Goal: Information Seeking & Learning: Learn about a topic

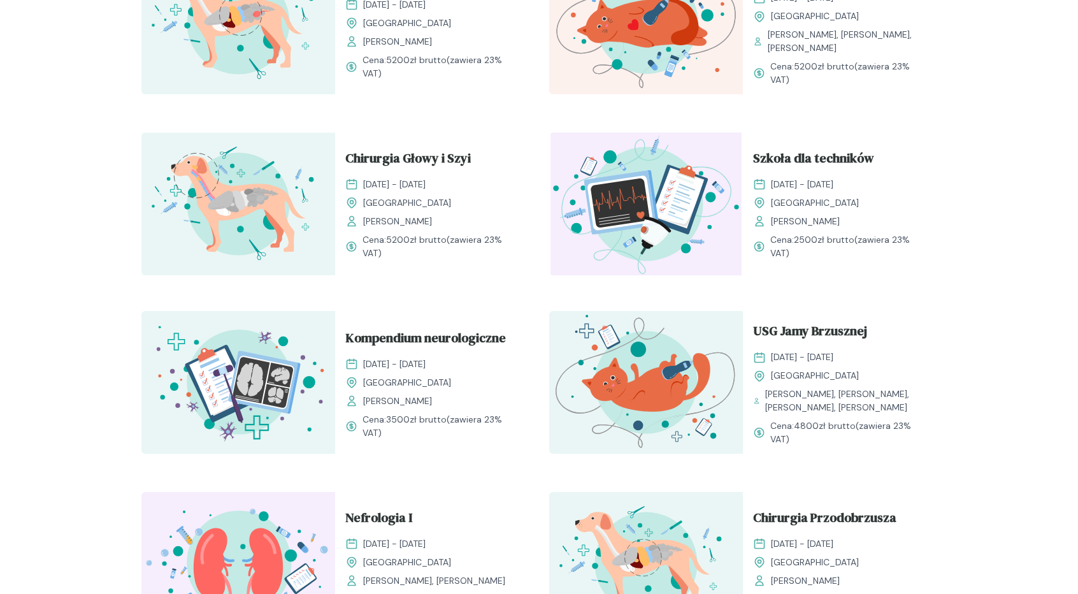
scroll to position [510, 0]
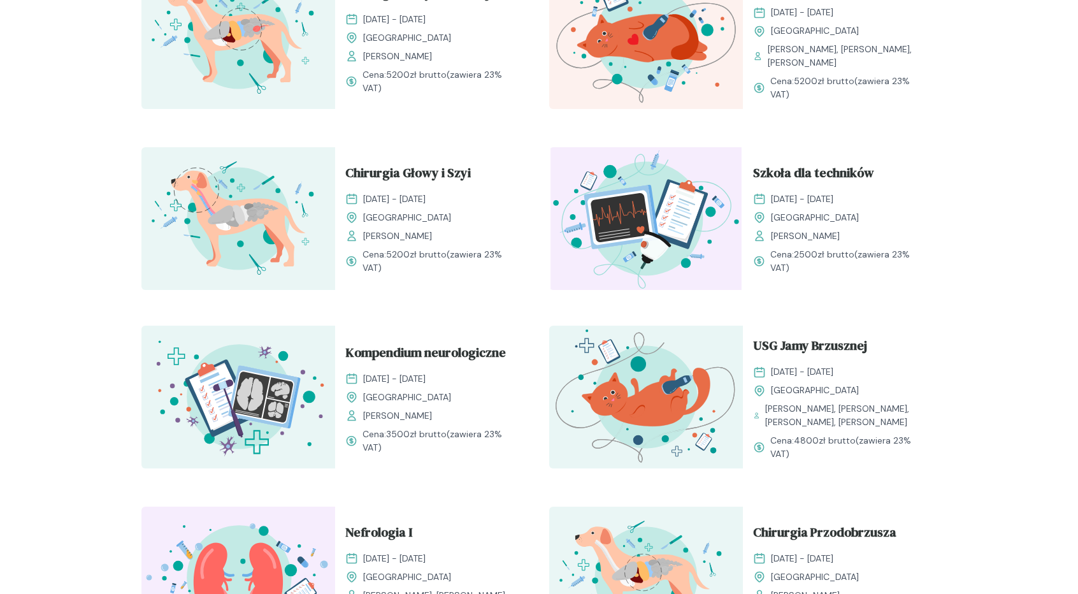
click at [640, 222] on img at bounding box center [646, 218] width 194 height 143
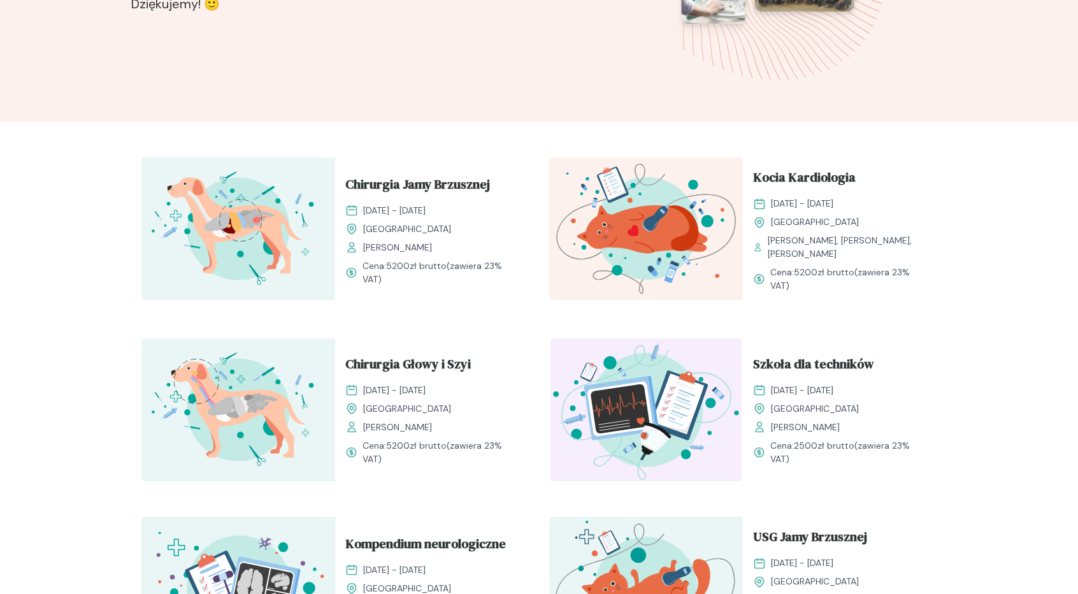
scroll to position [637, 0]
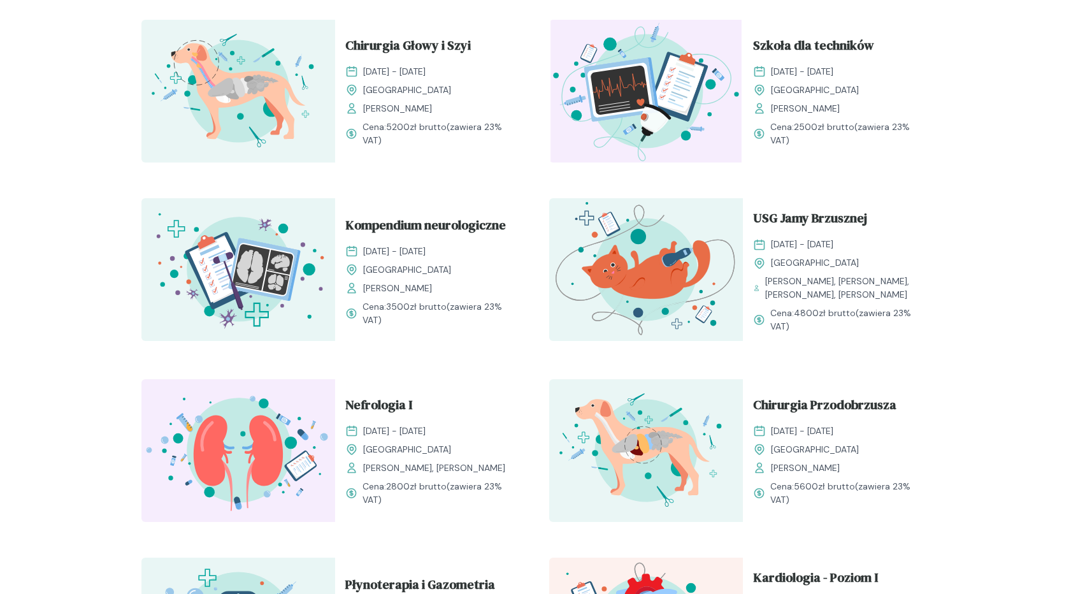
click at [651, 110] on img at bounding box center [646, 91] width 194 height 143
click at [806, 44] on span "Szkoła dla techników" at bounding box center [813, 48] width 121 height 24
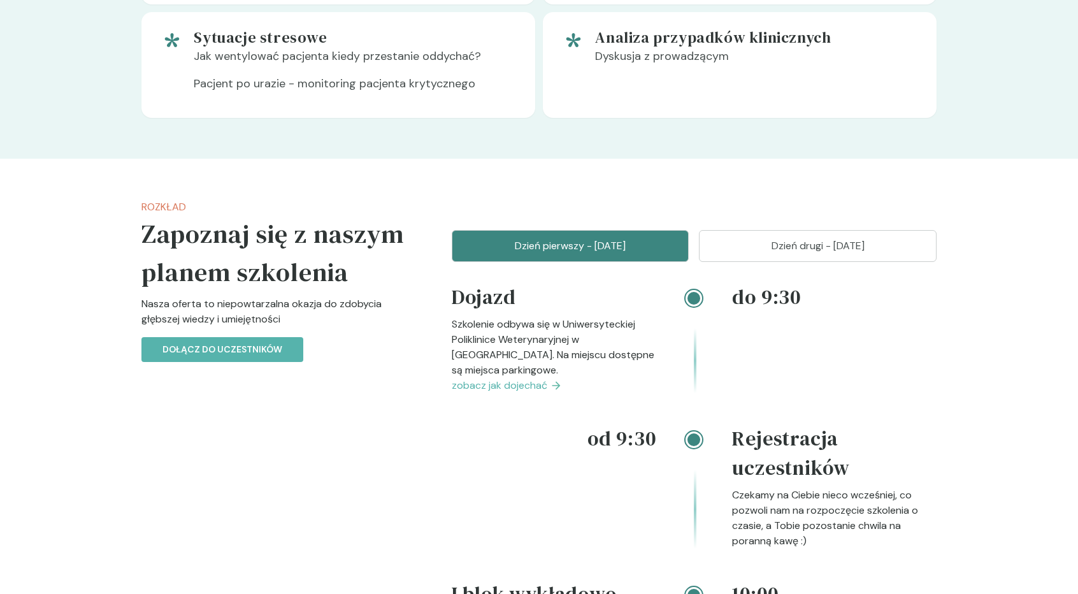
scroll to position [1338, 0]
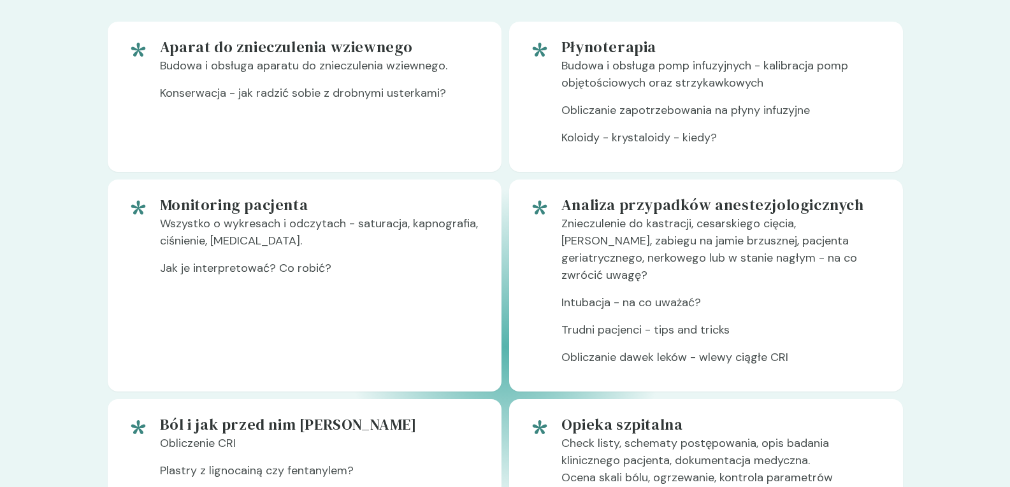
scroll to position [828, 0]
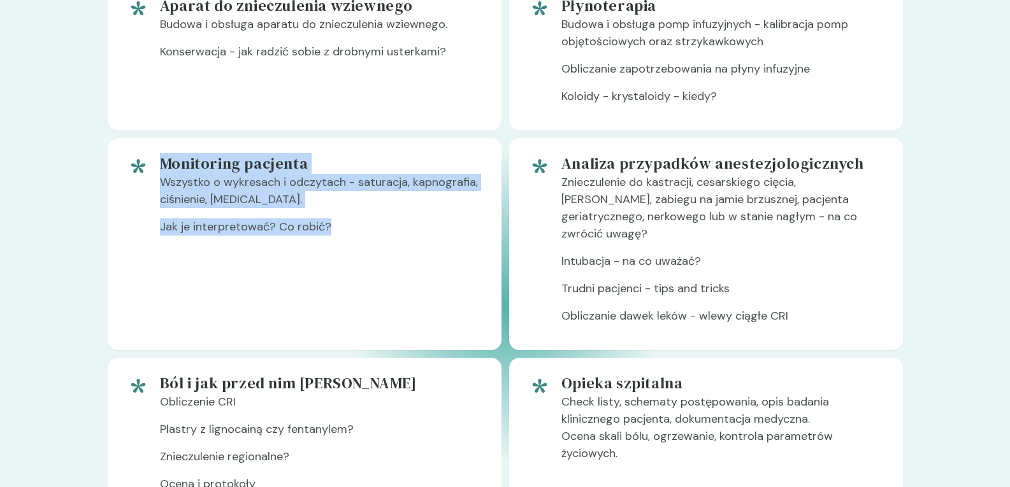
drag, startPoint x: 159, startPoint y: 197, endPoint x: 351, endPoint y: 267, distance: 204.5
click at [351, 267] on div "Monitoring pacjenta Wszystko o wykresach i odczytach - saturacja, kapnografia, …" at bounding box center [305, 244] width 394 height 212
copy div "Monitoring pacjenta Wszystko o wykresach i odczytach - saturacja, kapnografia, …"
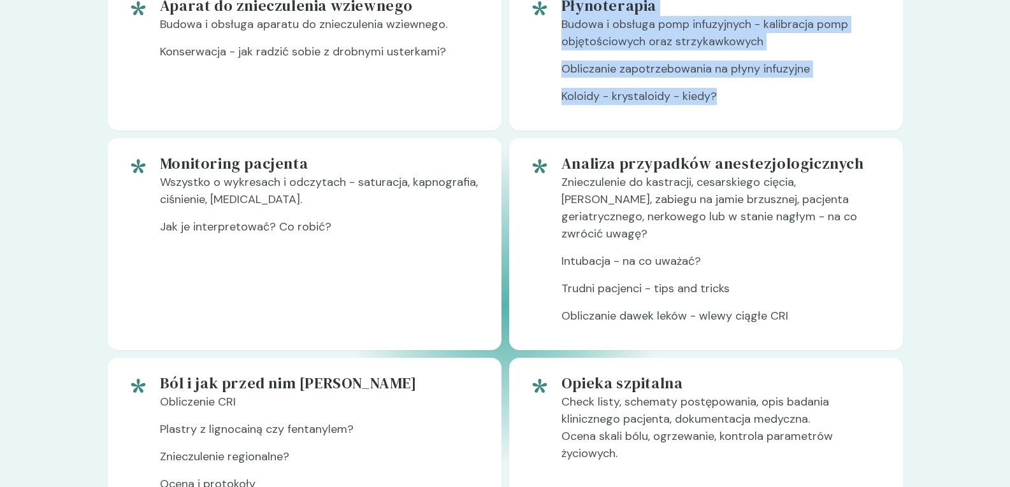
drag, startPoint x: 562, startPoint y: 45, endPoint x: 782, endPoint y: 141, distance: 239.6
click at [782, 115] on div "Płynoterapia Budowa i obsługa pomp infuzyjnych - kalibracja pomp objętościowych…" at bounding box center [721, 56] width 321 height 120
copy div "Płynoterapia Budowa i obsługa pomp infuzyjnych - kalibracja pomp objętościowych…"
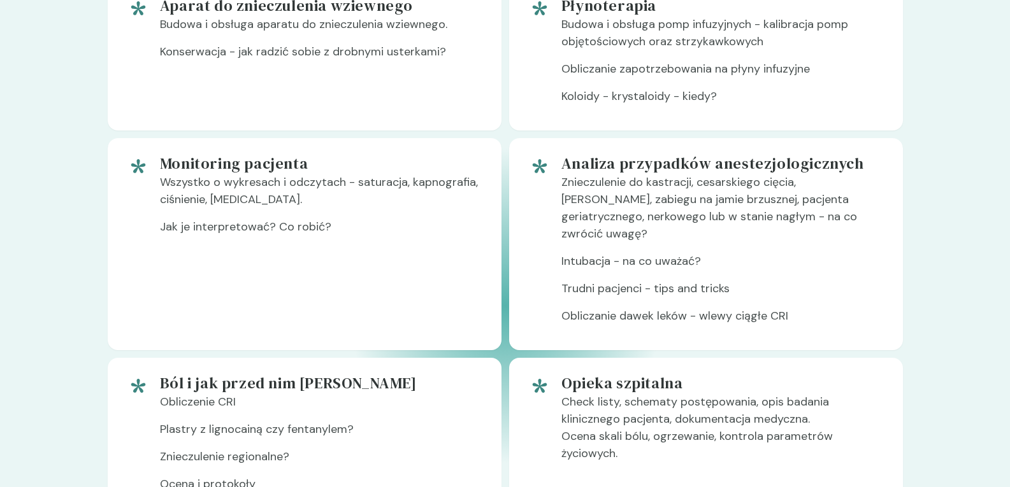
click at [322, 174] on h5 "Monitoring pacjenta" at bounding box center [320, 164] width 321 height 20
click at [592, 222] on p "Znieczulenie do kastracji, cesarskiego cięcia, [PERSON_NAME], zabiegu na jamie …" at bounding box center [721, 213] width 321 height 79
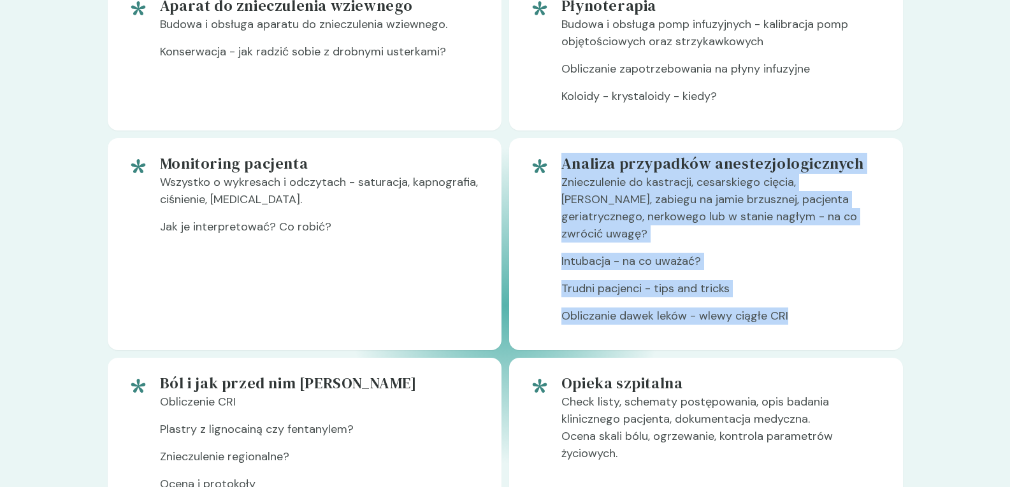
drag, startPoint x: 561, startPoint y: 199, endPoint x: 816, endPoint y: 345, distance: 293.6
click at [816, 335] on div "Analiza przypadków anestezjologicznych Znieczulenie do kastracji, cesarskiego c…" at bounding box center [721, 245] width 321 height 182
copy div "Analiza przypadków anestezjologicznych Znieczulenie do kastracji, cesarskiego c…"
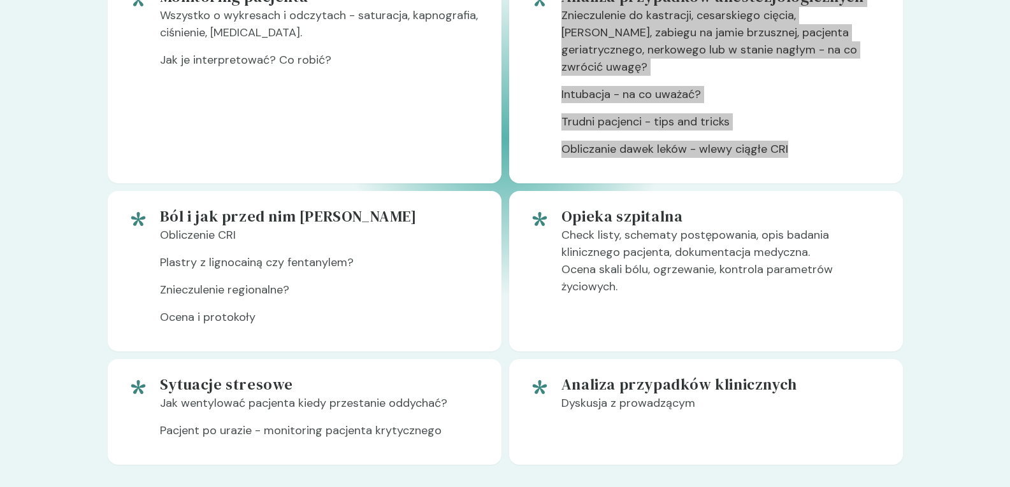
scroll to position [1019, 0]
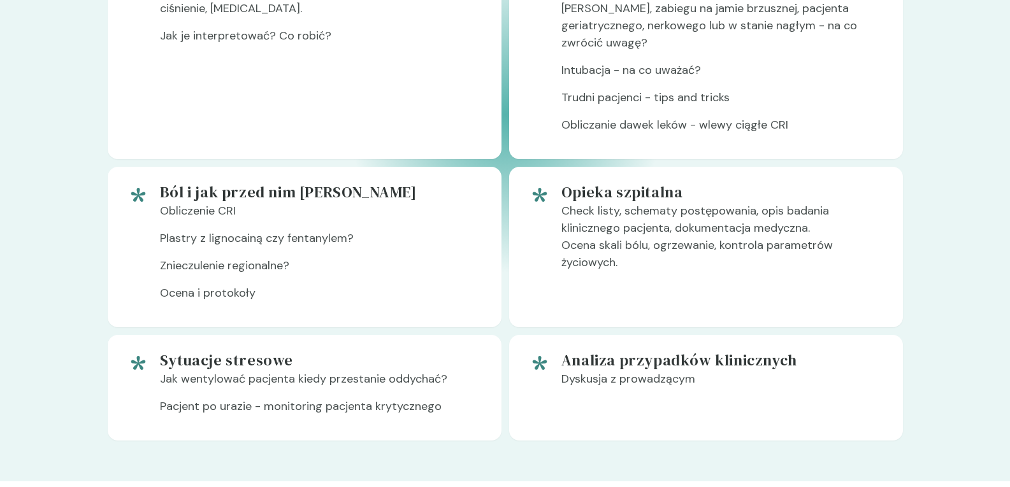
click at [347, 230] on p "Obliczenie CRI" at bounding box center [320, 216] width 321 height 27
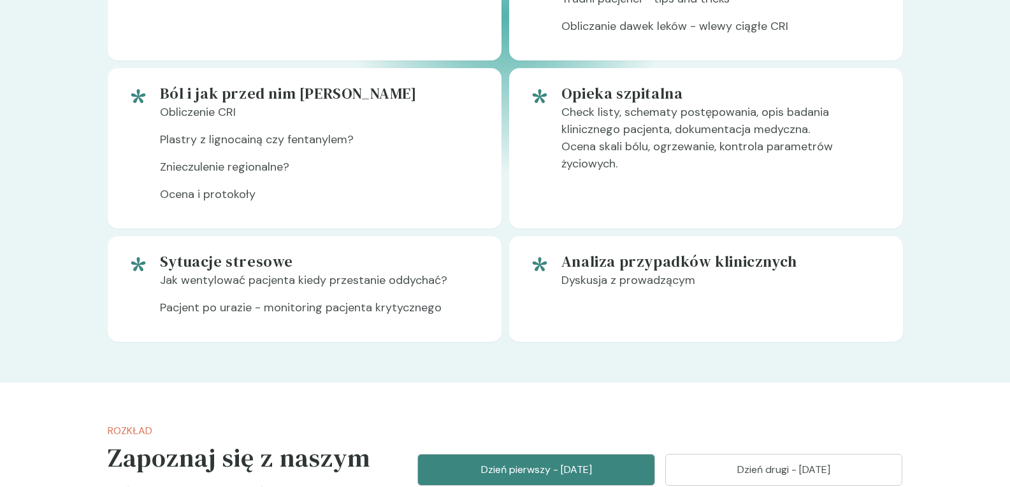
scroll to position [1083, 0]
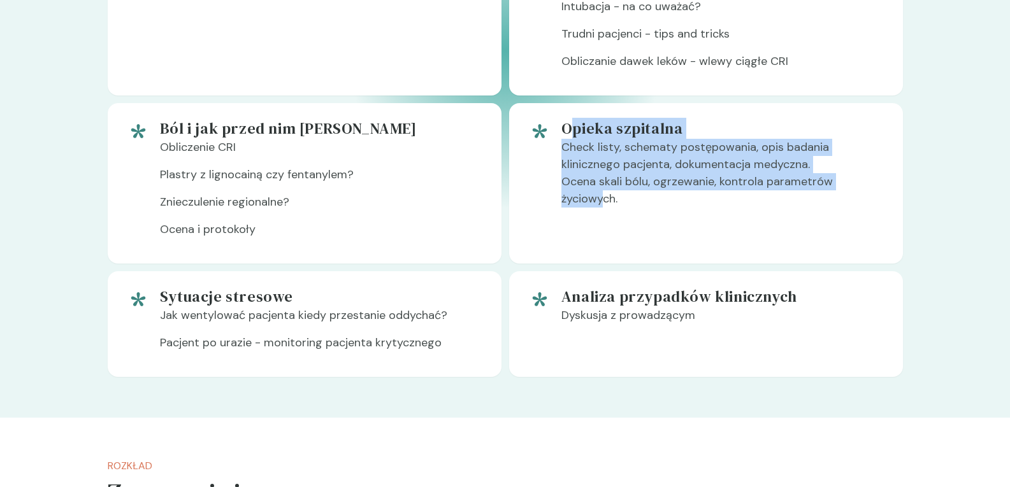
drag, startPoint x: 571, startPoint y: 154, endPoint x: 603, endPoint y: 224, distance: 76.7
click at [603, 224] on div "Opieka szpitalna Check listy, schematy postępowania, opis badania klinicznego p…" at bounding box center [721, 183] width 321 height 130
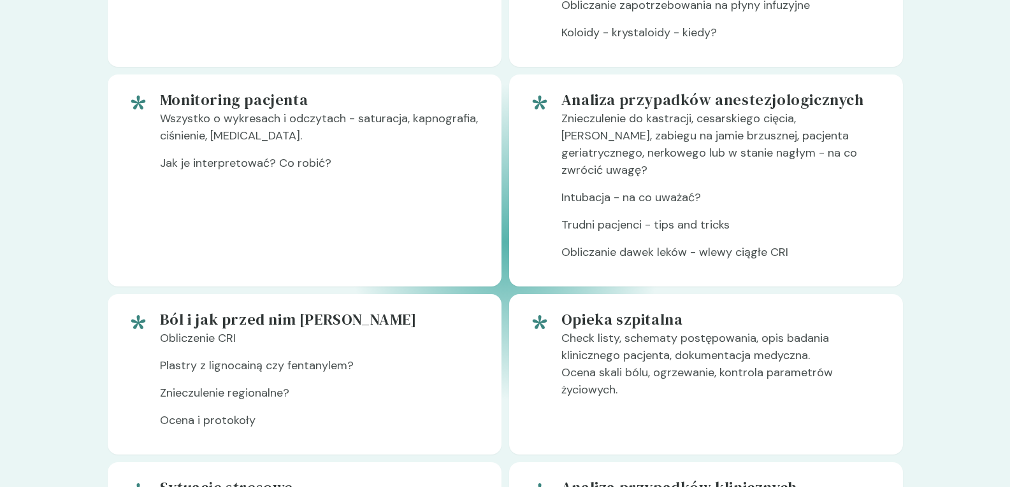
click at [605, 217] on p "Intubacja - na co uważać?" at bounding box center [721, 202] width 321 height 27
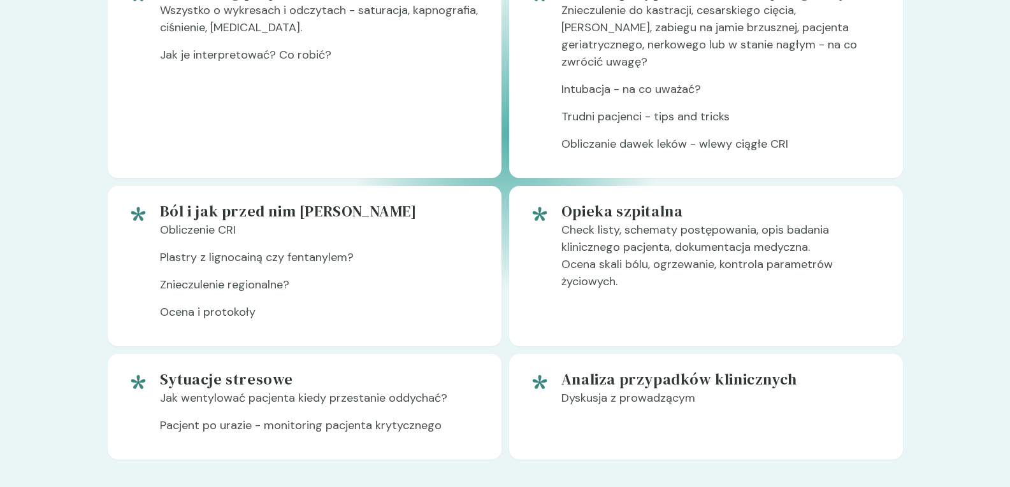
scroll to position [1019, 0]
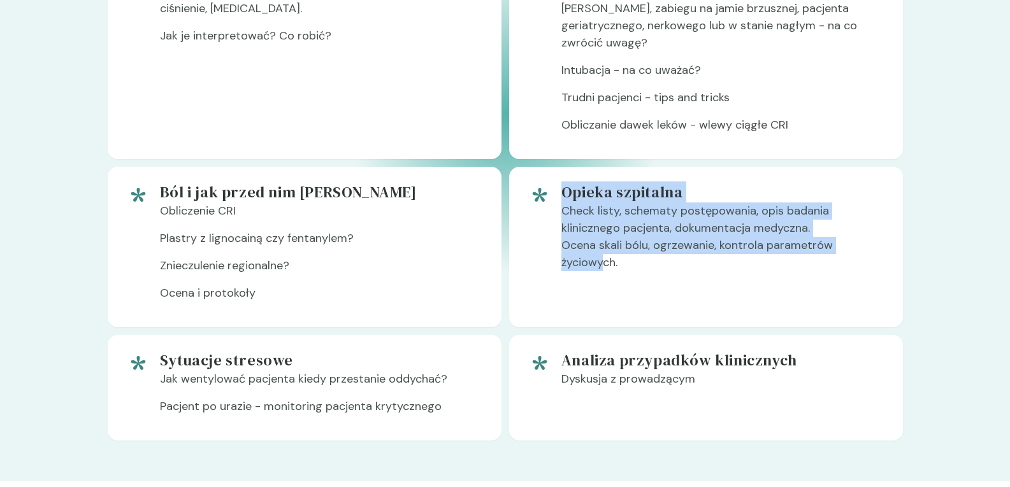
drag, startPoint x: 566, startPoint y: 217, endPoint x: 602, endPoint y: 294, distance: 85.8
click at [602, 294] on div "Opieka szpitalna Check listy, schematy postępowania, opis badania klinicznego p…" at bounding box center [721, 247] width 321 height 130
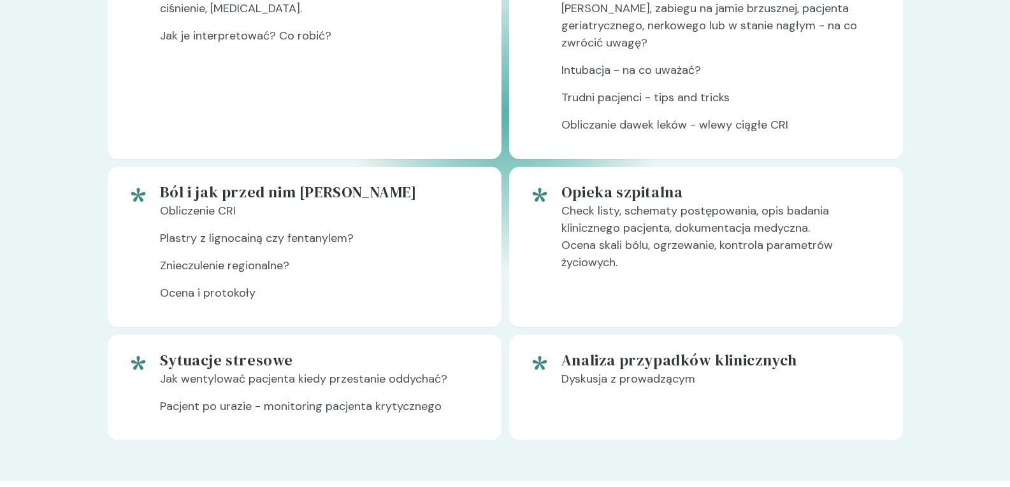
click at [628, 282] on p "Check listy, schematy postępowania, opis badania klinicznego pacjenta, dokument…" at bounding box center [721, 242] width 321 height 79
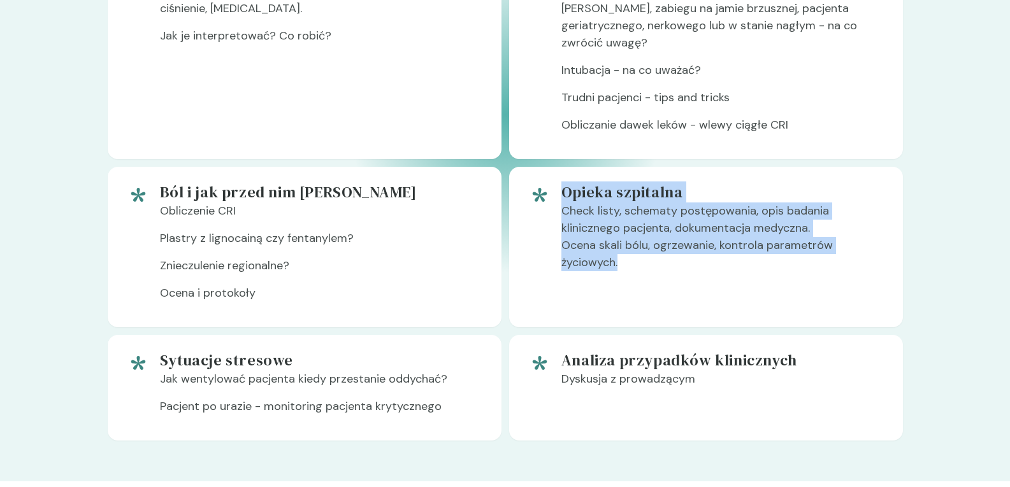
drag, startPoint x: 625, startPoint y: 293, endPoint x: 565, endPoint y: 210, distance: 102.2
click at [565, 210] on div "Opieka szpitalna Check listy, schematy postępowania, opis badania klinicznego p…" at bounding box center [721, 247] width 321 height 130
copy div "Opieka szpitalna Check listy, schematy postępowania, opis badania klinicznego p…"
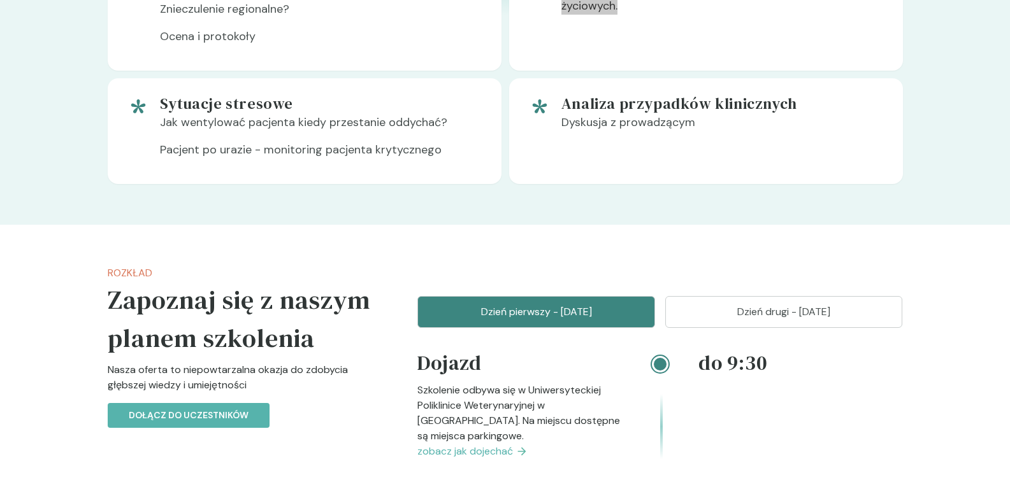
scroll to position [1210, 0]
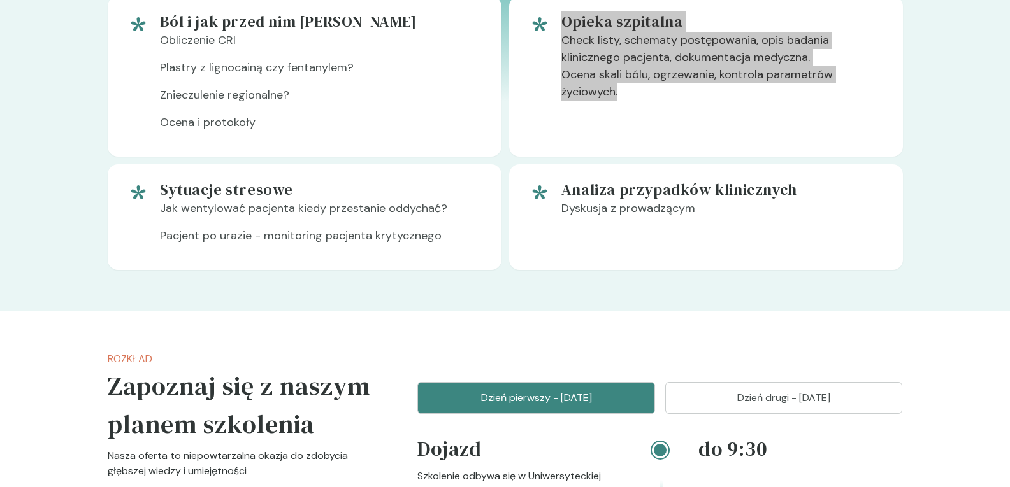
scroll to position [1147, 0]
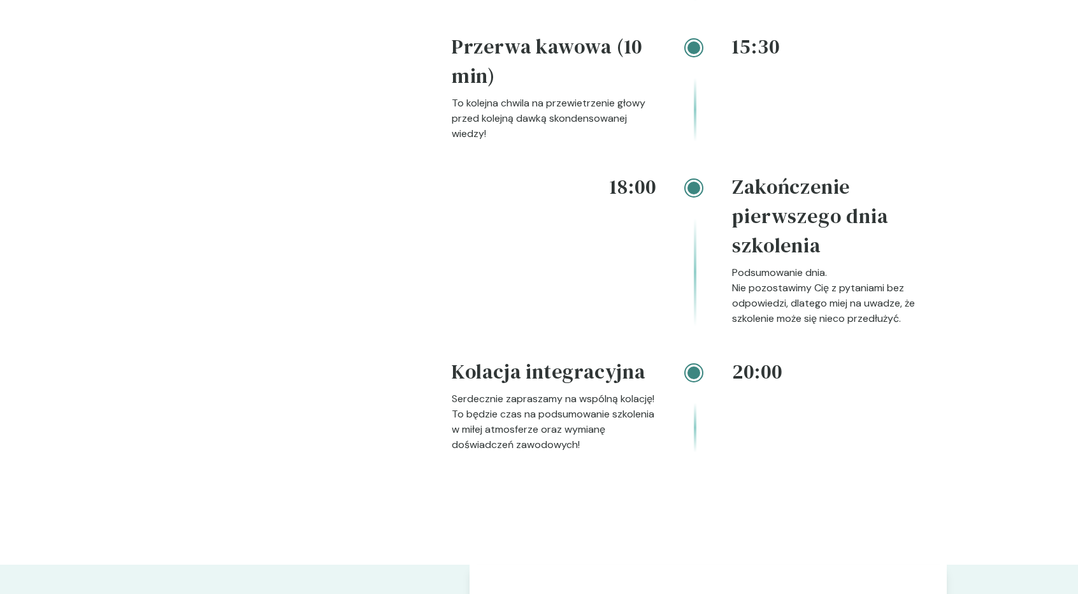
scroll to position [2484, 0]
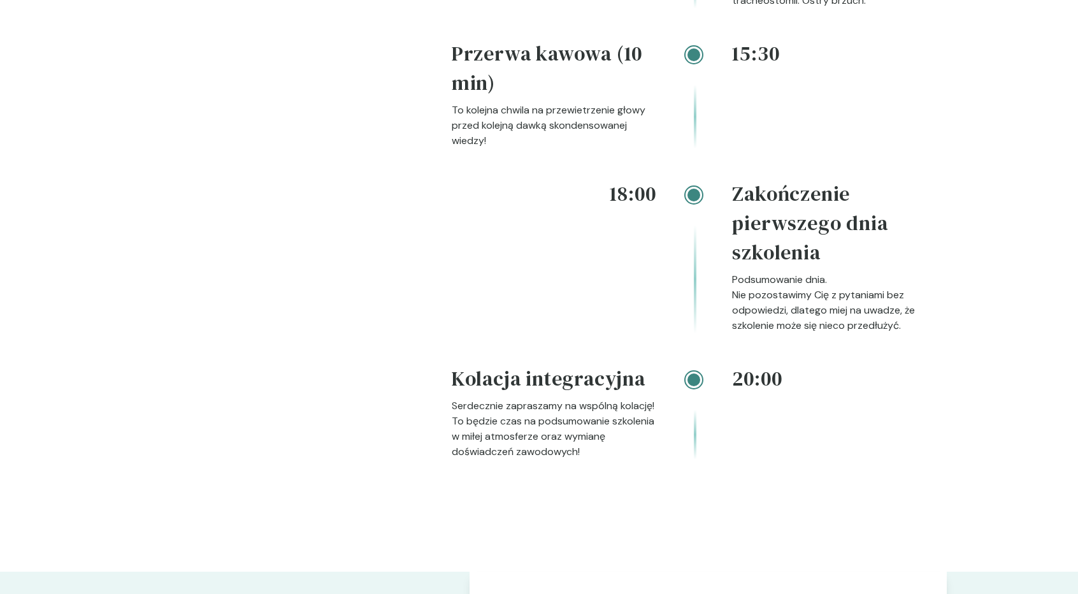
click at [808, 230] on h4 "Zakończenie pierwszego dnia szkolenia" at bounding box center [834, 225] width 204 height 93
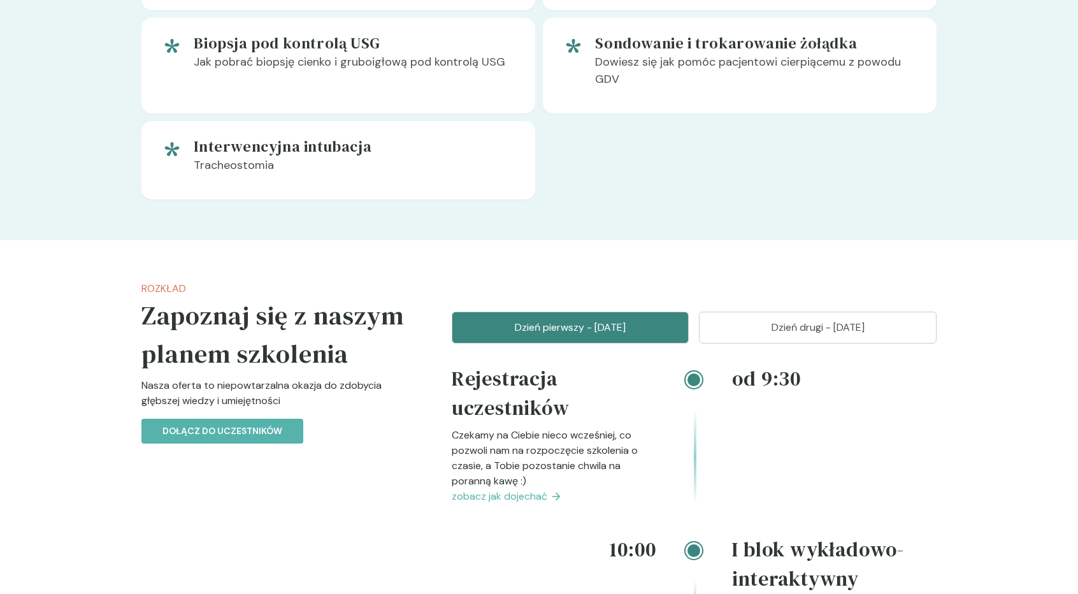
scroll to position [1147, 0]
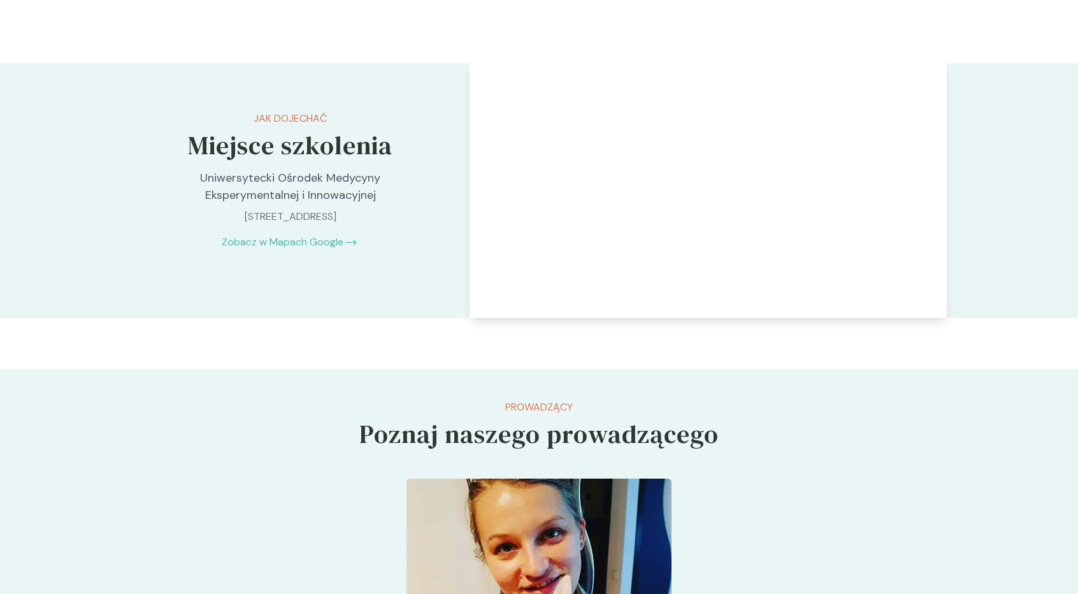
scroll to position [2040, 0]
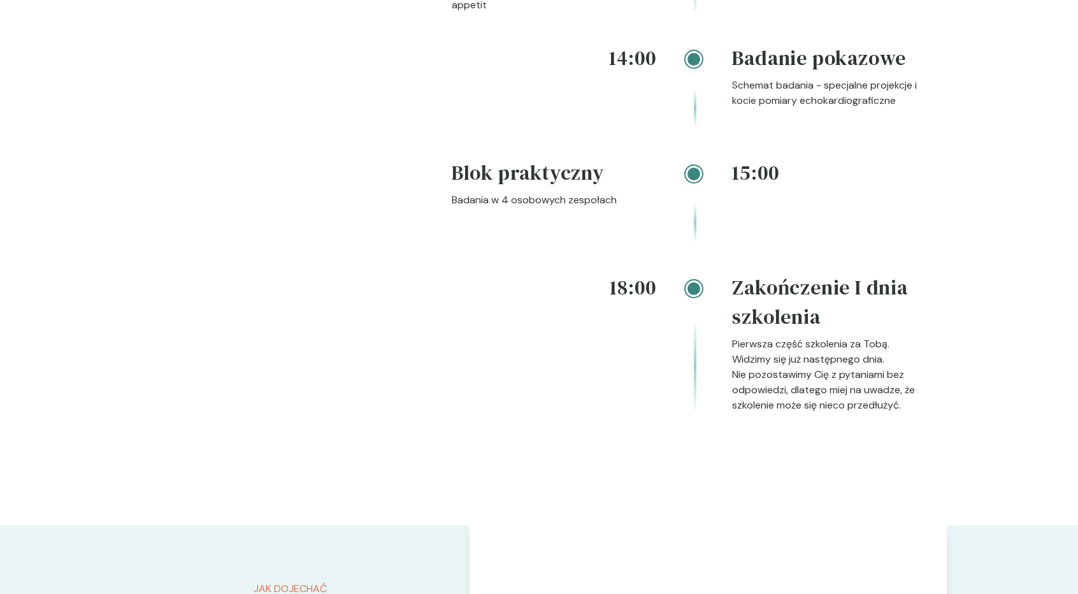
scroll to position [2052, 0]
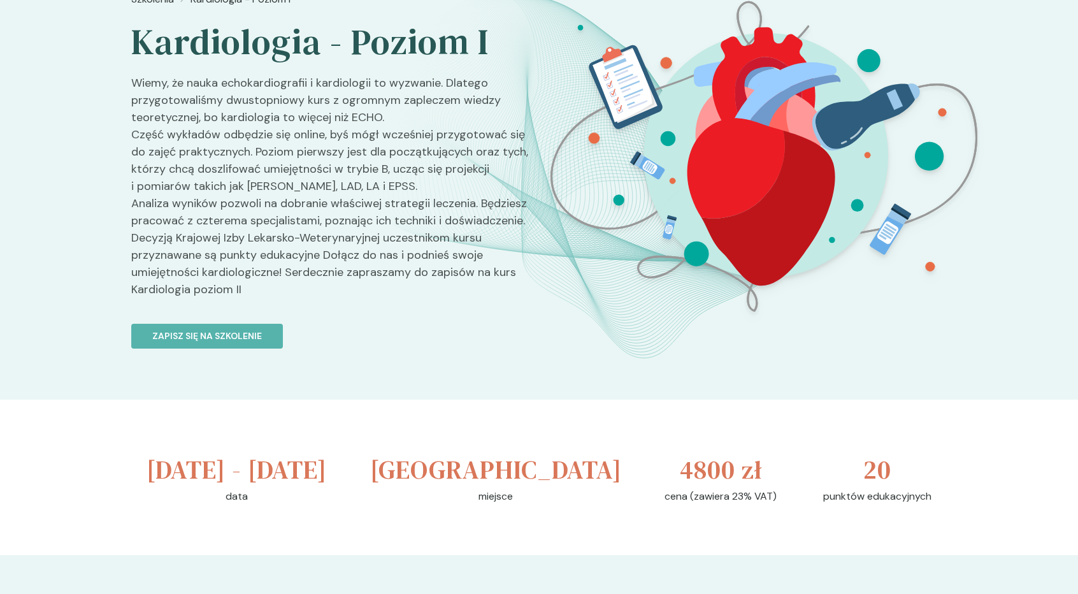
scroll to position [84, 0]
